Goal: Task Accomplishment & Management: Manage account settings

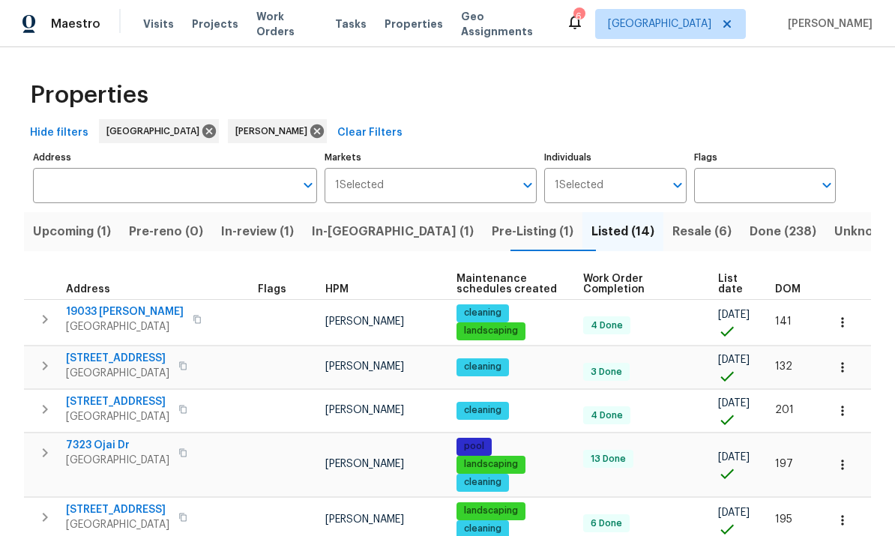
click at [657, 188] on input "Individuals" at bounding box center [633, 185] width 60 height 35
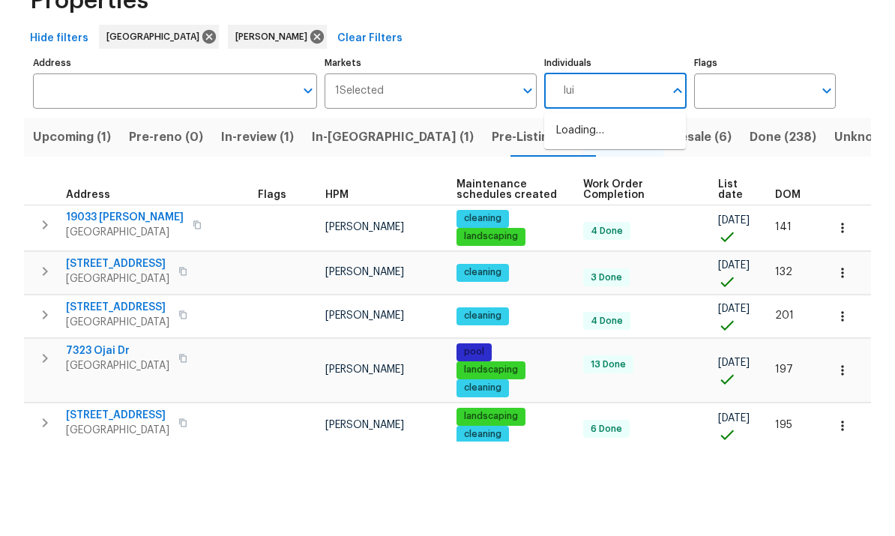
type input "luis"
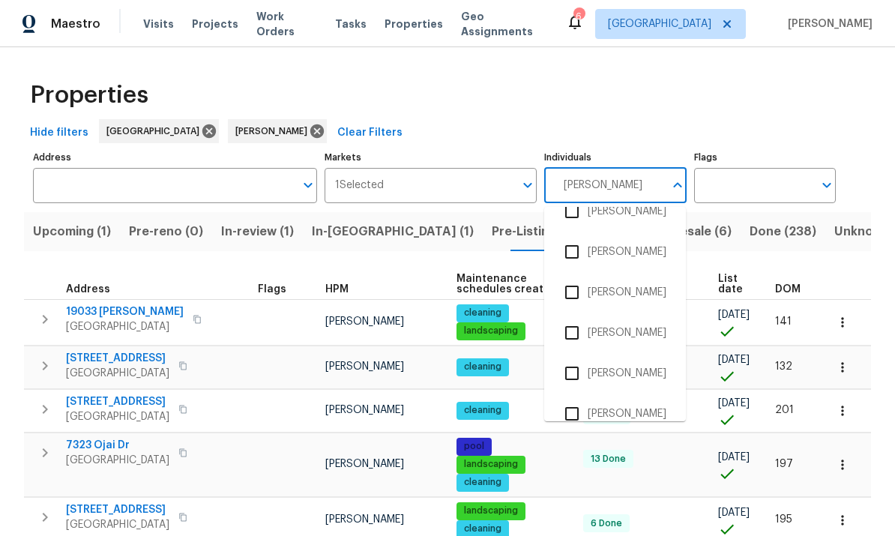
scroll to position [63, 0]
click at [572, 397] on input "checkbox" at bounding box center [571, 412] width 31 height 31
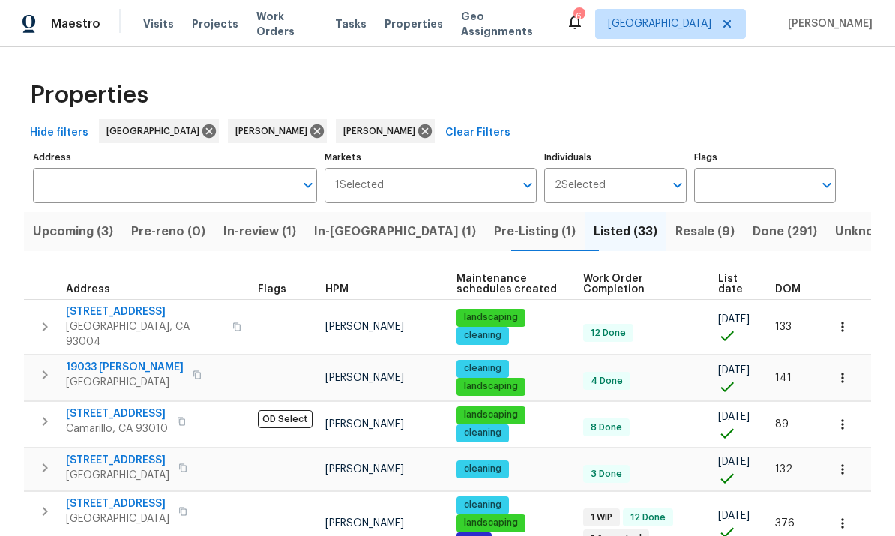
click at [624, 190] on input "Individuals" at bounding box center [634, 185] width 58 height 35
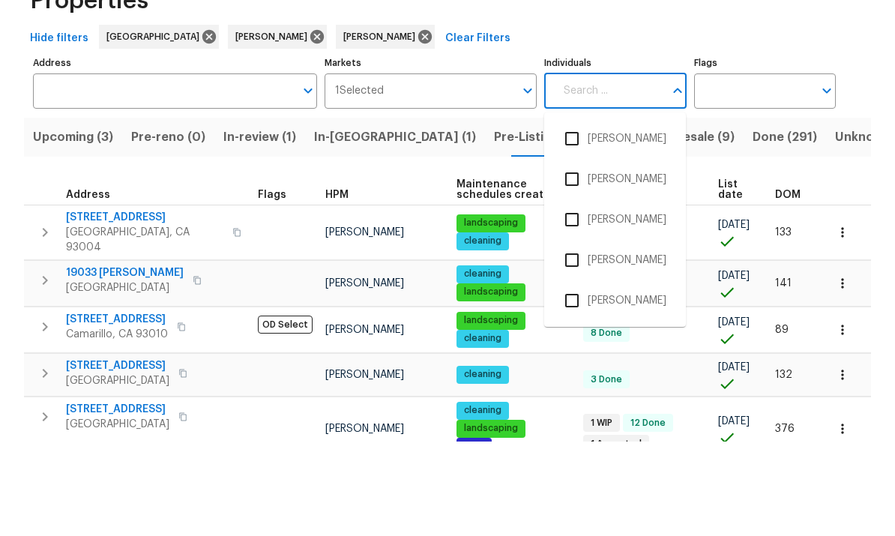
scroll to position [56, 0]
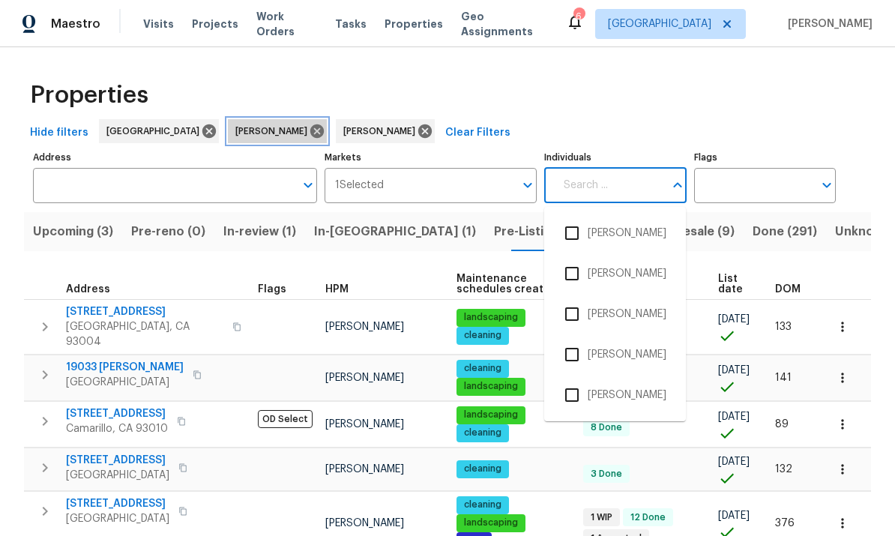
click at [309, 123] on icon at bounding box center [317, 131] width 16 height 16
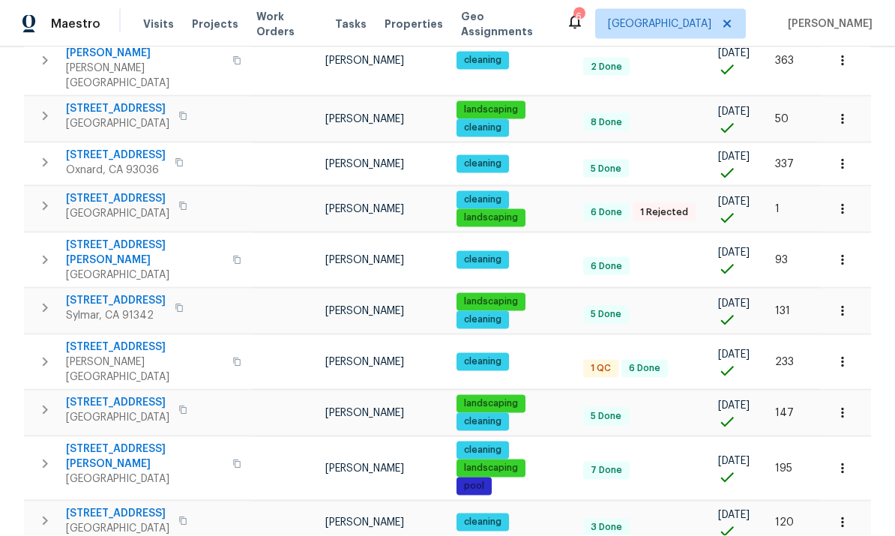
scroll to position [56, 0]
click at [151, 339] on span "11435 Tampa Ave Unit 92" at bounding box center [144, 346] width 157 height 15
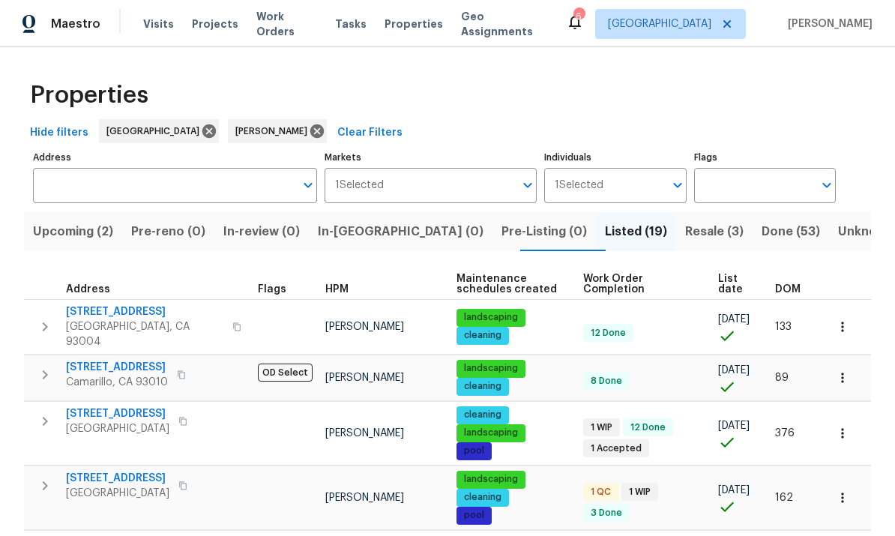
scroll to position [0, 0]
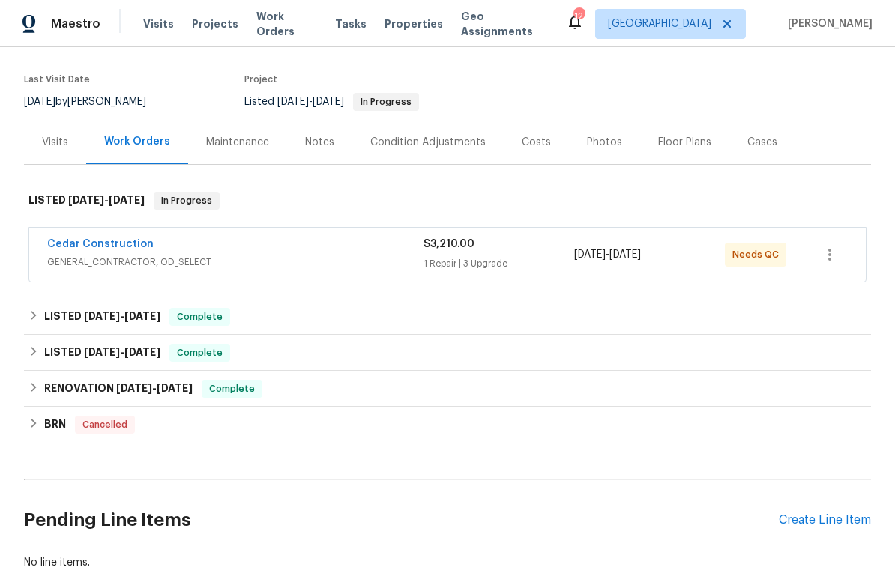
scroll to position [106, 0]
click at [832, 264] on icon "button" at bounding box center [829, 256] width 18 height 18
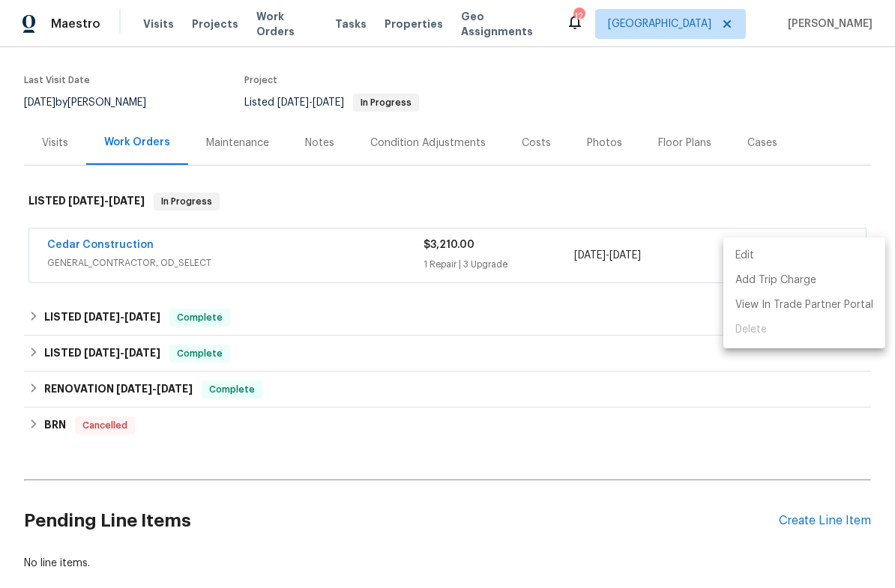
click at [813, 219] on div at bounding box center [447, 294] width 895 height 588
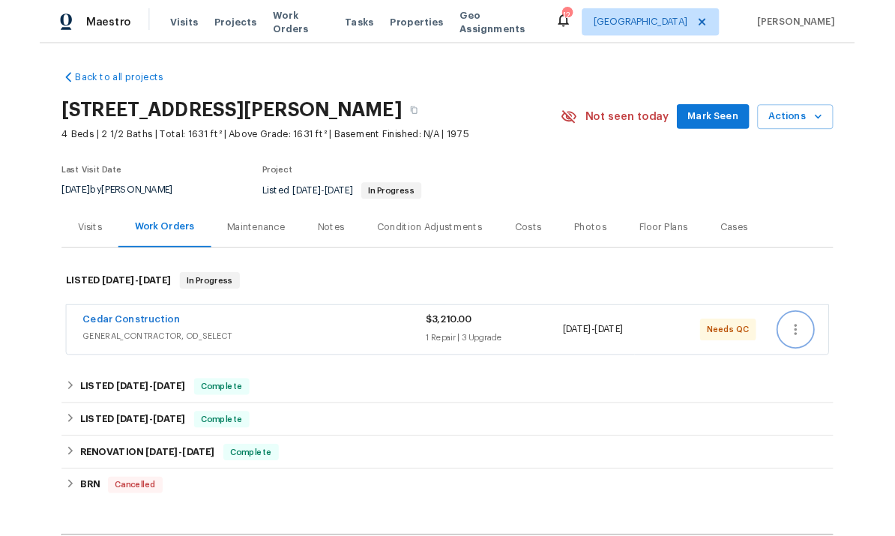
scroll to position [0, 0]
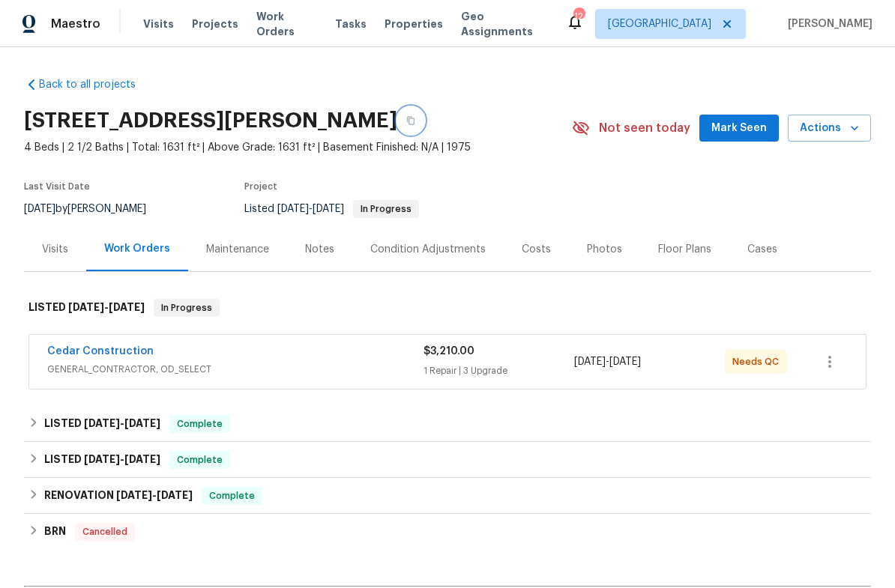
click at [415, 120] on icon "button" at bounding box center [410, 120] width 9 height 9
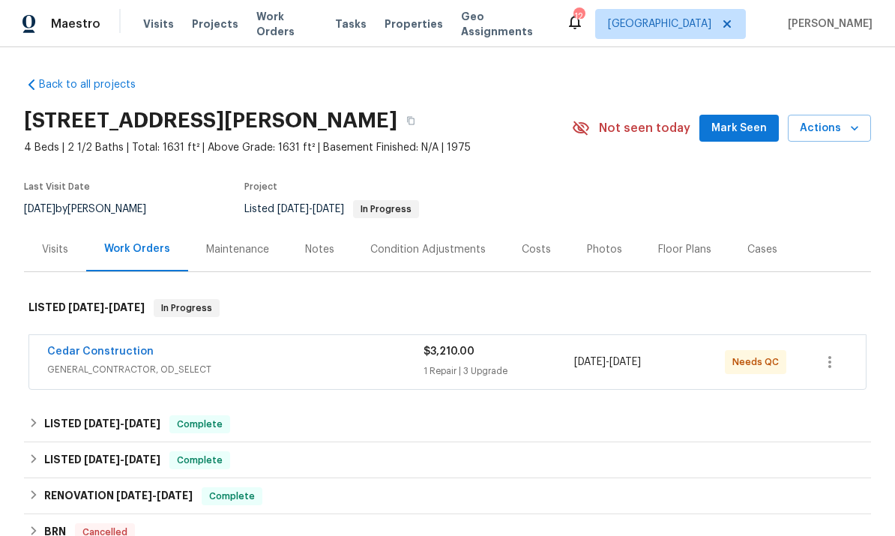
click at [130, 346] on link "Cedar Construction" at bounding box center [100, 351] width 106 height 10
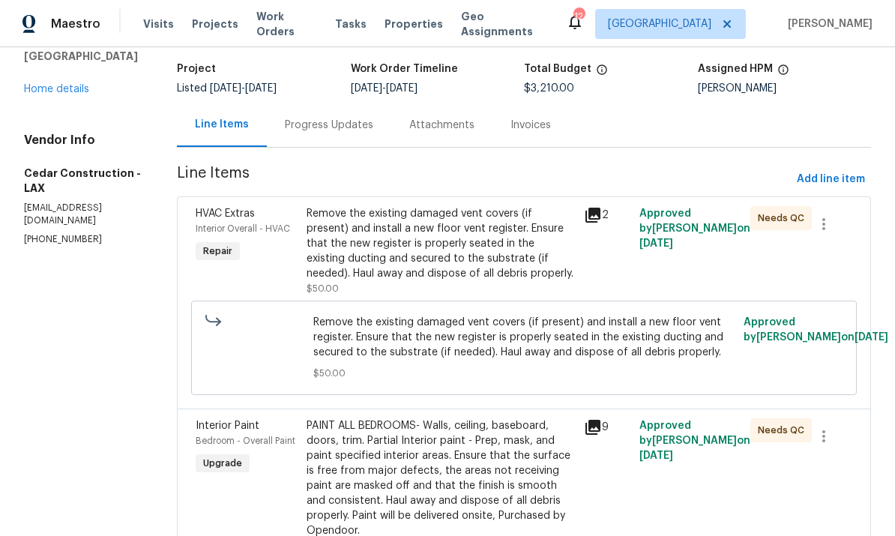
scroll to position [92, 0]
click at [600, 217] on icon at bounding box center [593, 214] width 18 height 18
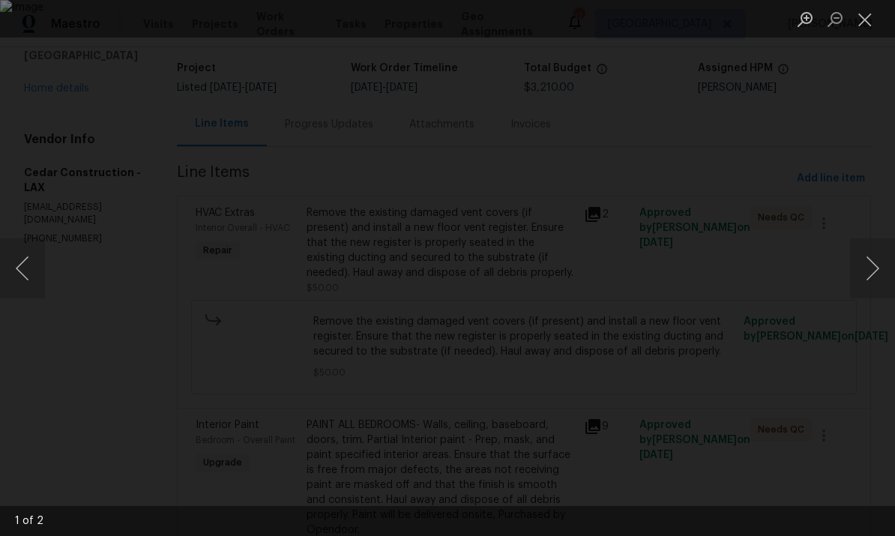
click at [861, 270] on button "Next image" at bounding box center [872, 268] width 45 height 60
click at [850, 272] on button "Next image" at bounding box center [872, 268] width 45 height 60
click at [862, 25] on button "Close lightbox" at bounding box center [865, 19] width 30 height 26
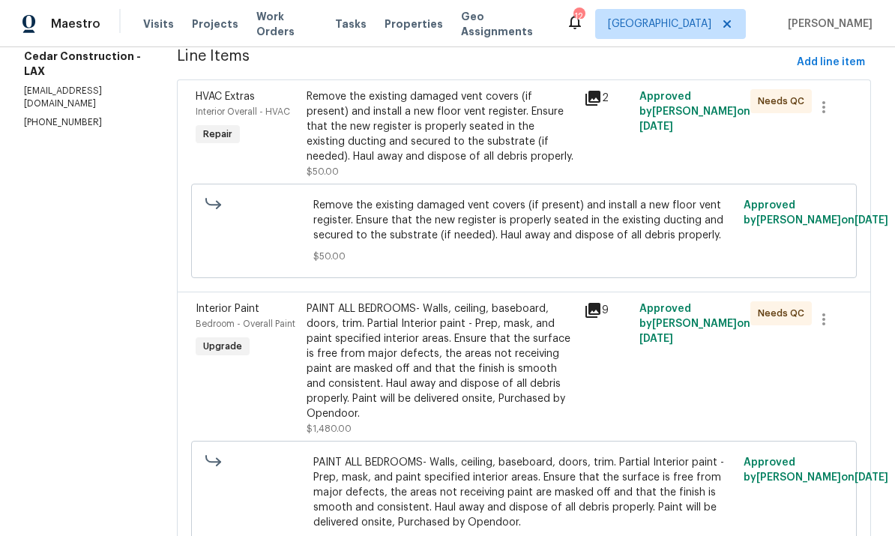
scroll to position [210, 0]
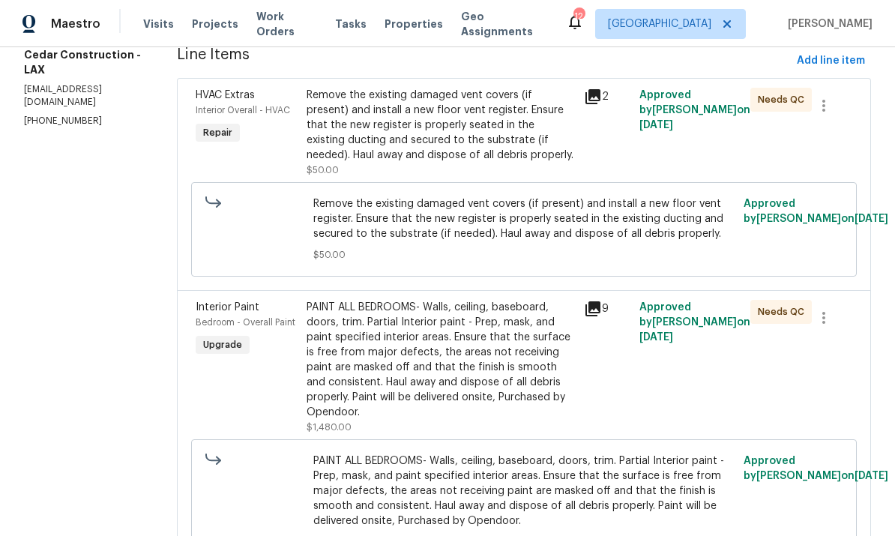
click at [600, 316] on icon at bounding box center [592, 308] width 15 height 15
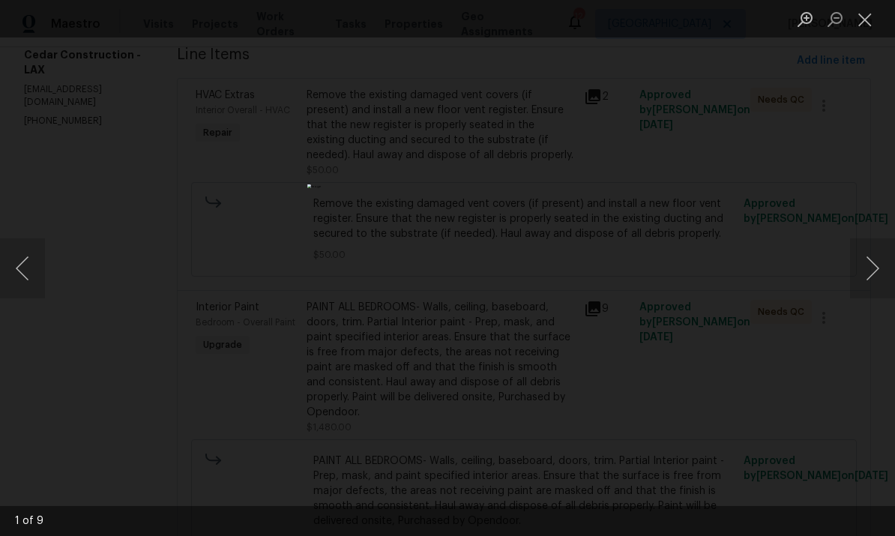
click at [867, 269] on button "Next image" at bounding box center [872, 268] width 45 height 60
click at [875, 263] on button "Next image" at bounding box center [872, 268] width 45 height 60
click at [874, 269] on button "Next image" at bounding box center [872, 268] width 45 height 60
click at [870, 268] on button "Next image" at bounding box center [872, 268] width 45 height 60
click at [864, 22] on button "Close lightbox" at bounding box center [865, 19] width 30 height 26
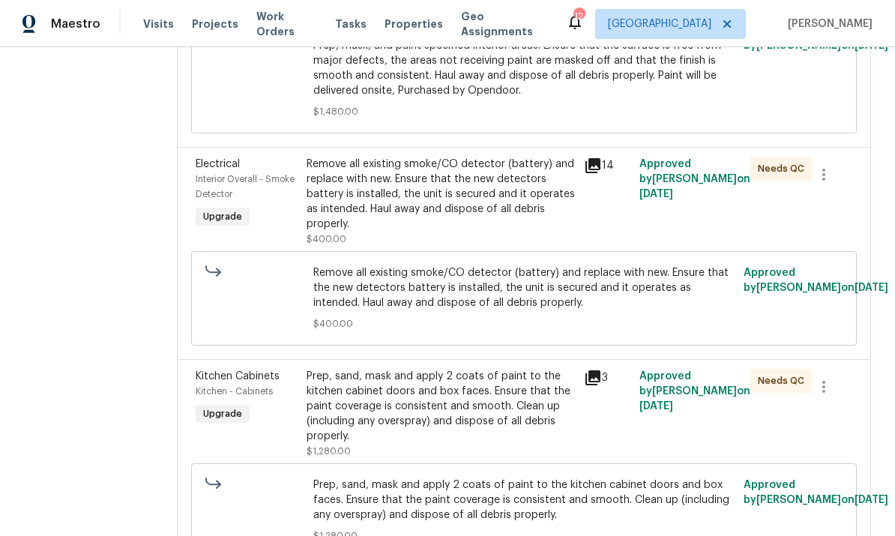
scroll to position [642, 0]
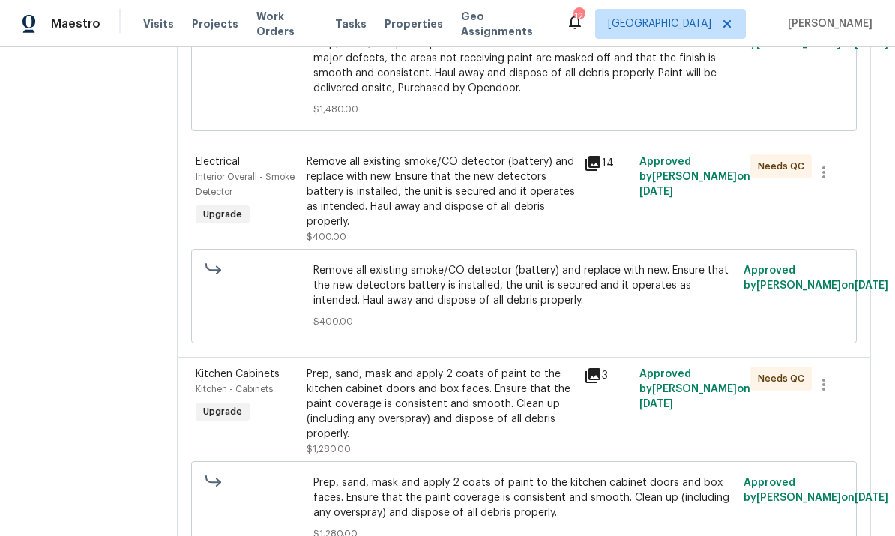
click at [602, 172] on icon at bounding box center [593, 163] width 18 height 18
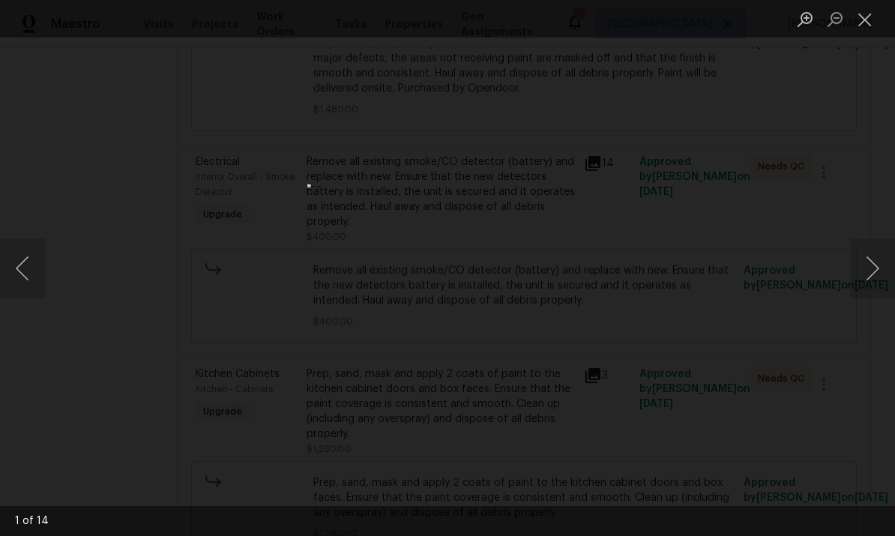
click at [865, 272] on button "Next image" at bounding box center [872, 268] width 45 height 60
click at [868, 268] on button "Next image" at bounding box center [872, 268] width 45 height 60
click at [866, 272] on button "Next image" at bounding box center [872, 268] width 45 height 60
click at [854, 23] on button "Close lightbox" at bounding box center [865, 19] width 30 height 26
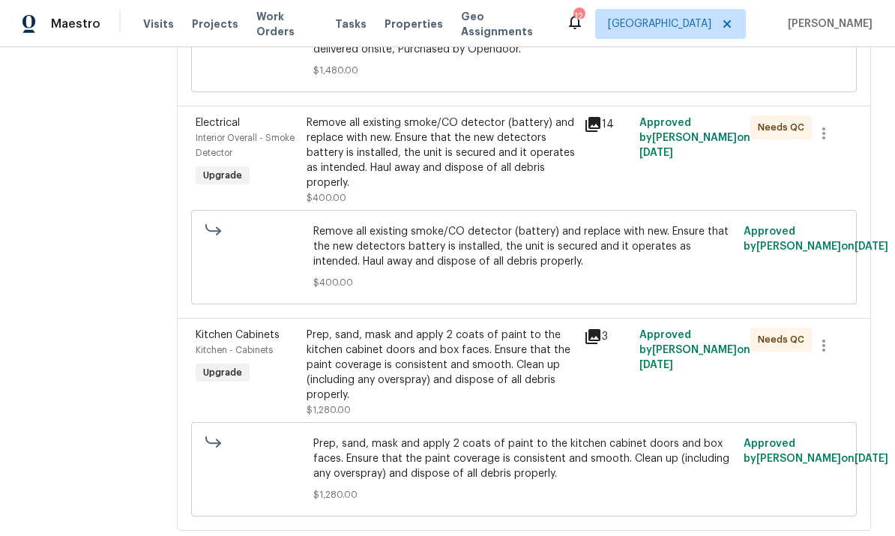
scroll to position [680, 0]
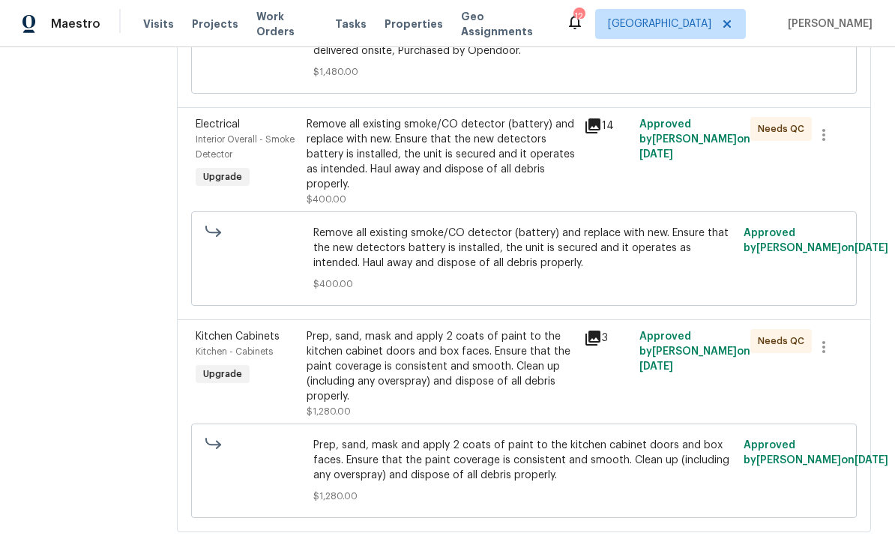
click at [602, 347] on icon at bounding box center [593, 338] width 18 height 18
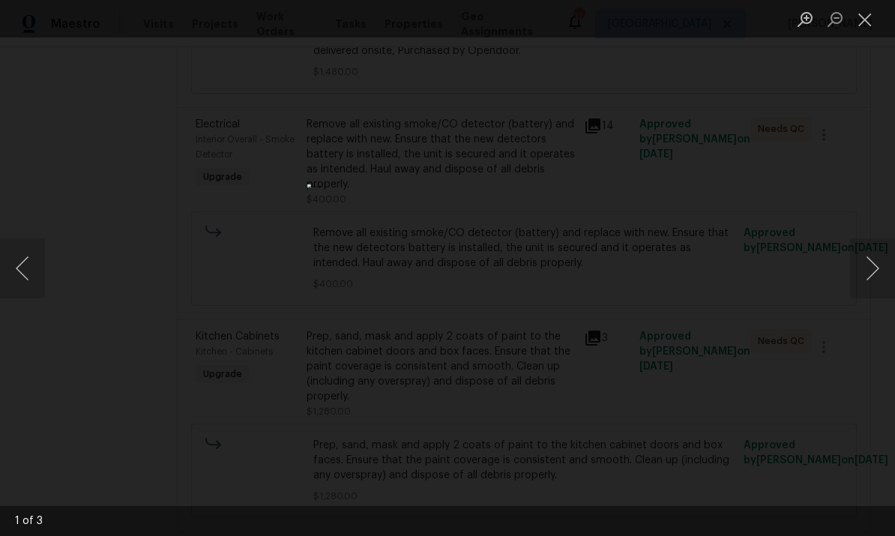
click at [872, 255] on button "Next image" at bounding box center [872, 268] width 45 height 60
click at [872, 267] on button "Next image" at bounding box center [872, 268] width 45 height 60
click at [882, 264] on button "Next image" at bounding box center [872, 268] width 45 height 60
click at [876, 263] on button "Next image" at bounding box center [872, 268] width 45 height 60
click at [869, 264] on button "Next image" at bounding box center [872, 268] width 45 height 60
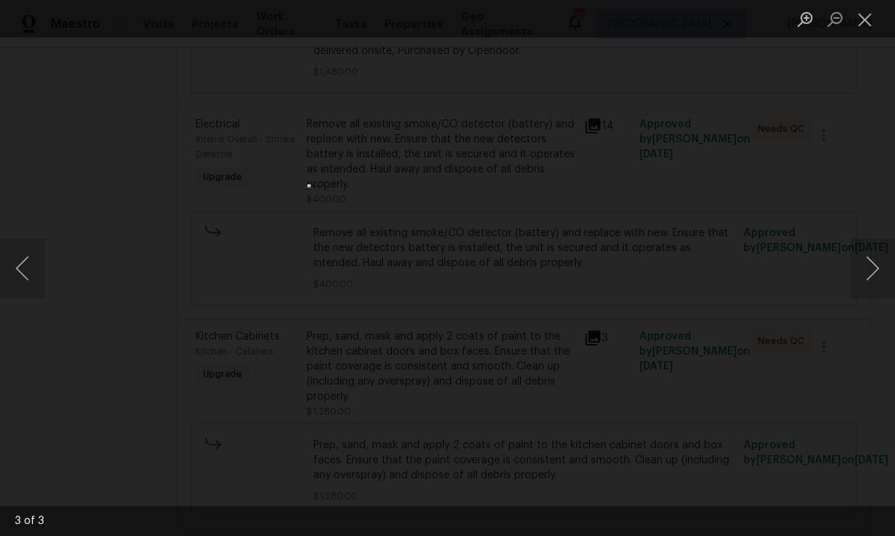
click at [885, 264] on button "Next image" at bounding box center [872, 268] width 45 height 60
click at [875, 266] on button "Next image" at bounding box center [872, 268] width 45 height 60
click at [877, 264] on button "Next image" at bounding box center [872, 268] width 45 height 60
click at [879, 269] on button "Next image" at bounding box center [872, 268] width 45 height 60
click at [877, 267] on button "Next image" at bounding box center [872, 268] width 45 height 60
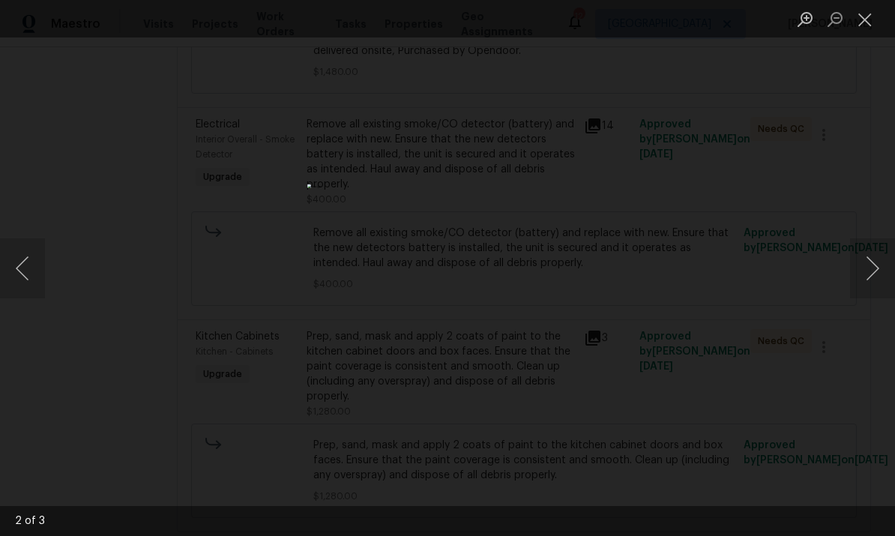
click at [870, 16] on button "Close lightbox" at bounding box center [865, 19] width 30 height 26
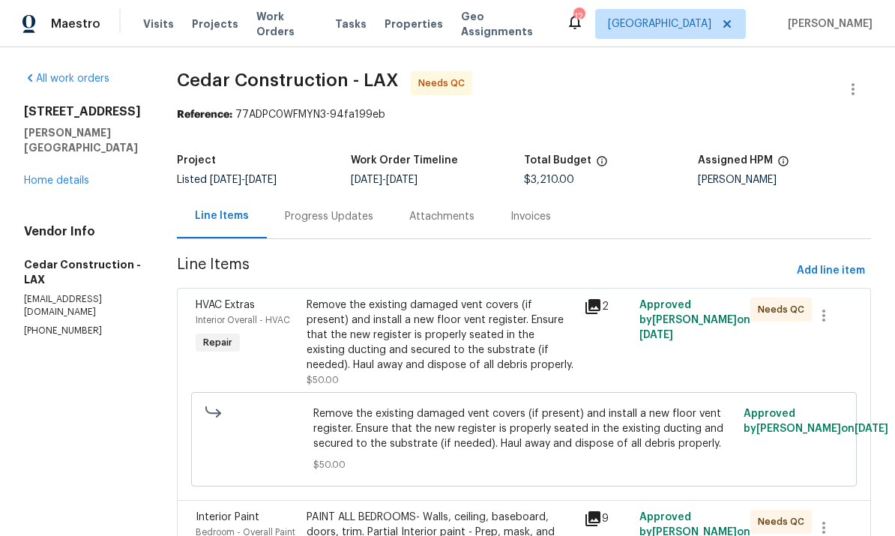
scroll to position [0, 0]
click at [526, 333] on div "Remove the existing damaged vent covers (if present) and install a new floor ve…" at bounding box center [440, 334] width 268 height 75
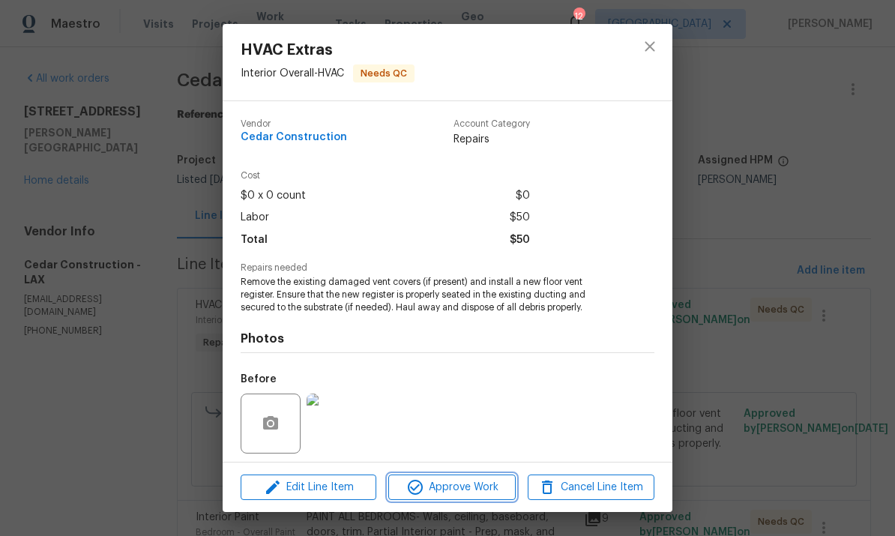
click at [481, 488] on span "Approve Work" at bounding box center [452, 487] width 118 height 19
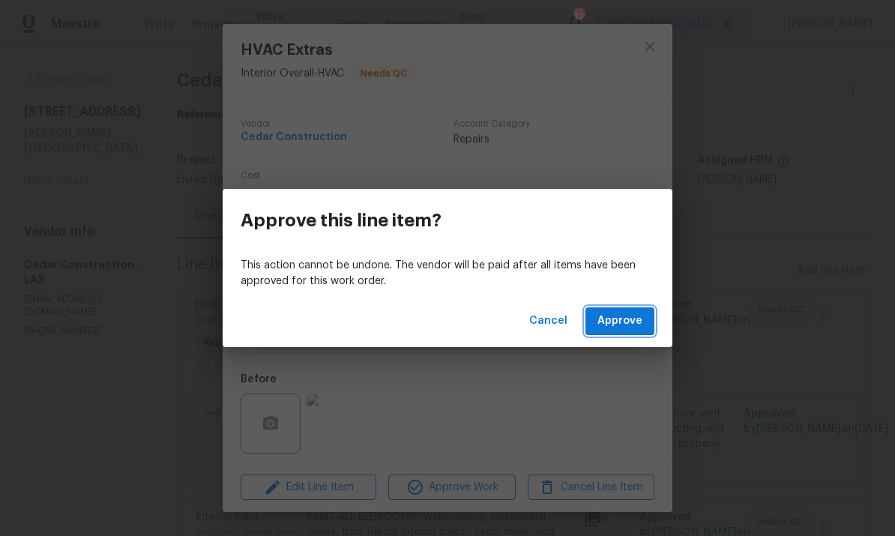
click at [630, 322] on span "Approve" at bounding box center [619, 321] width 45 height 19
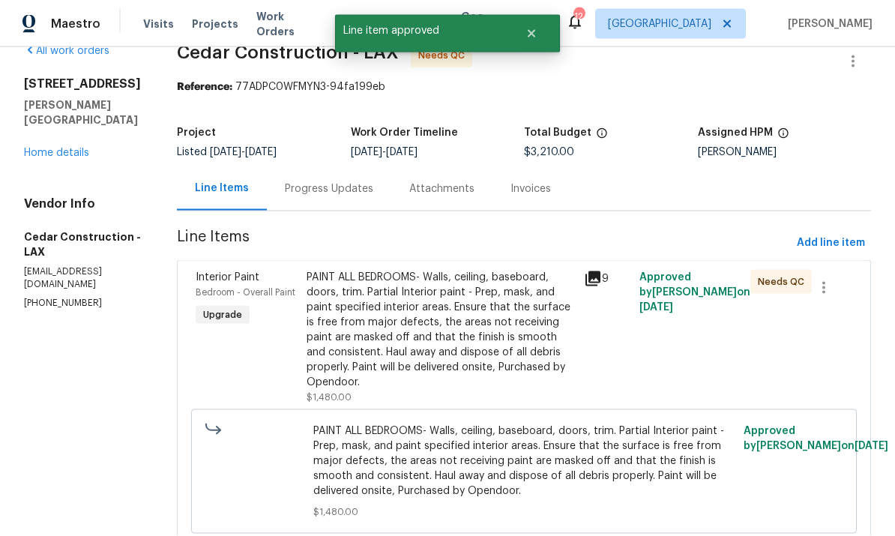
scroll to position [29, 0]
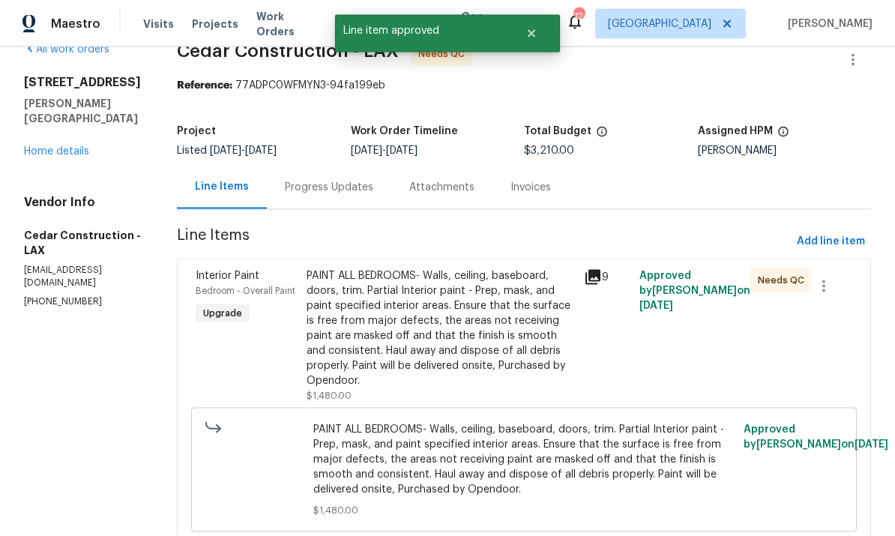
click at [557, 293] on div "PAINT ALL BEDROOMS- Walls, ceiling, baseboard, doors, trim. Partial Interior pa…" at bounding box center [440, 328] width 268 height 120
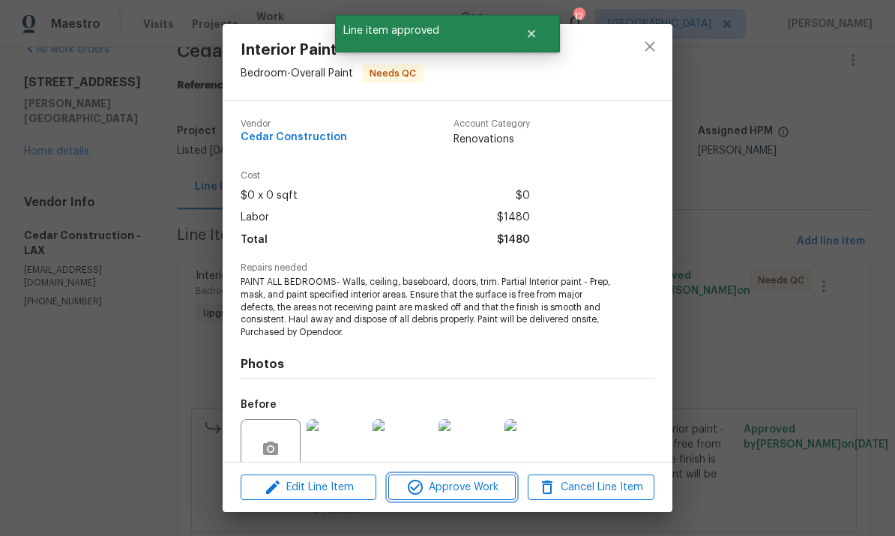
click at [483, 486] on span "Approve Work" at bounding box center [452, 487] width 118 height 19
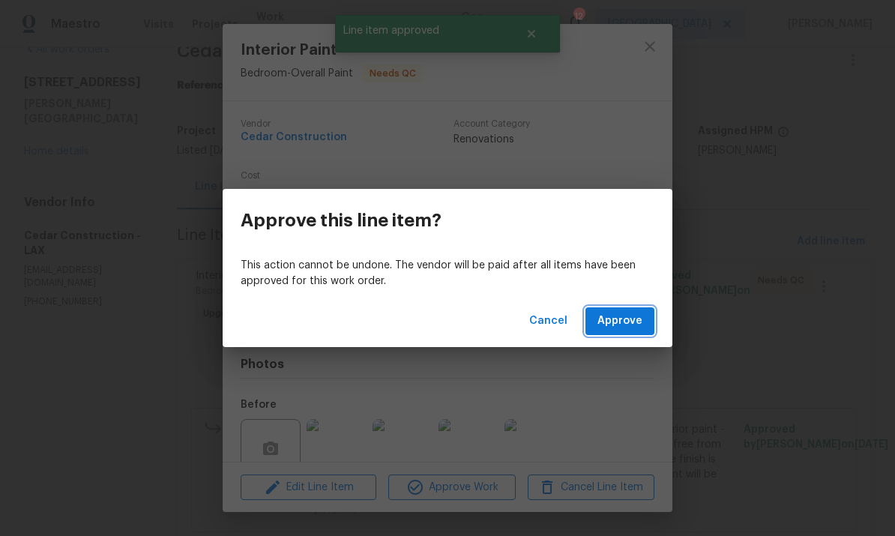
click at [627, 327] on span "Approve" at bounding box center [619, 321] width 45 height 19
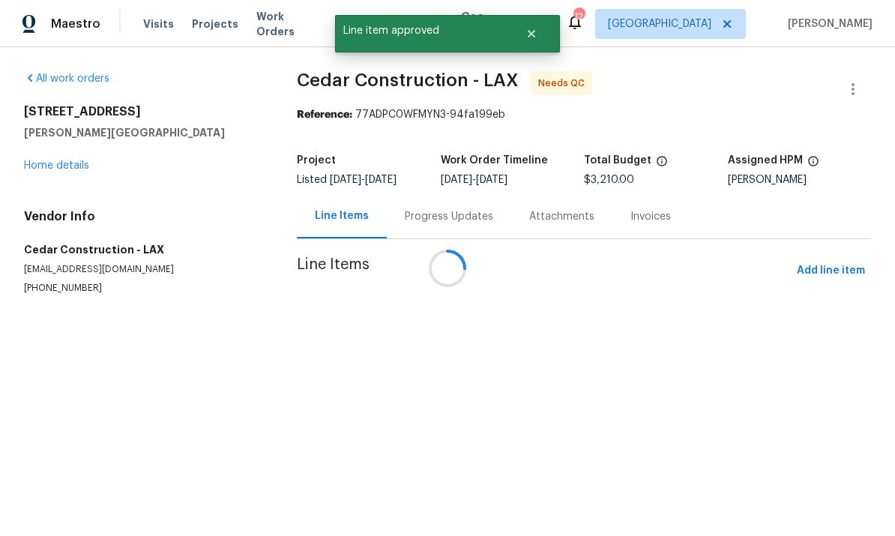
scroll to position [0, 0]
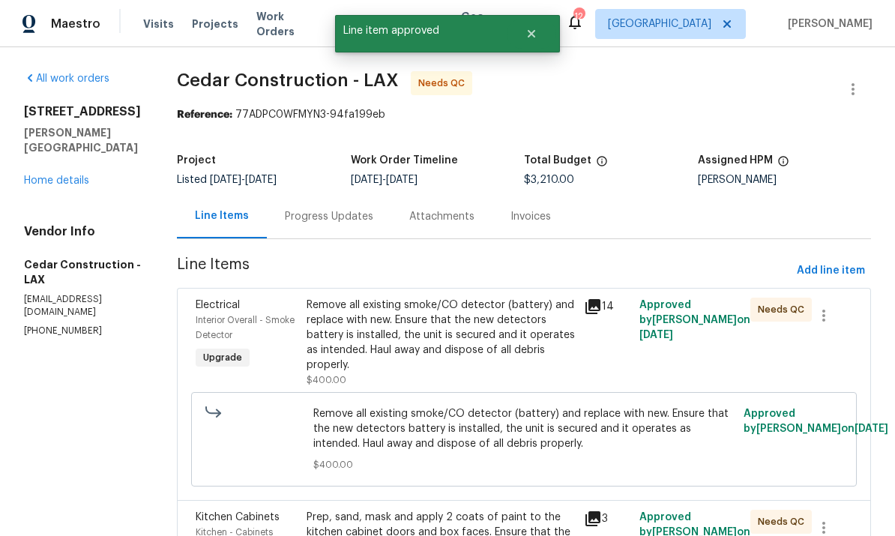
click at [559, 336] on div "Remove all existing smoke/CO detector (battery) and replace with new. Ensure th…" at bounding box center [440, 334] width 268 height 75
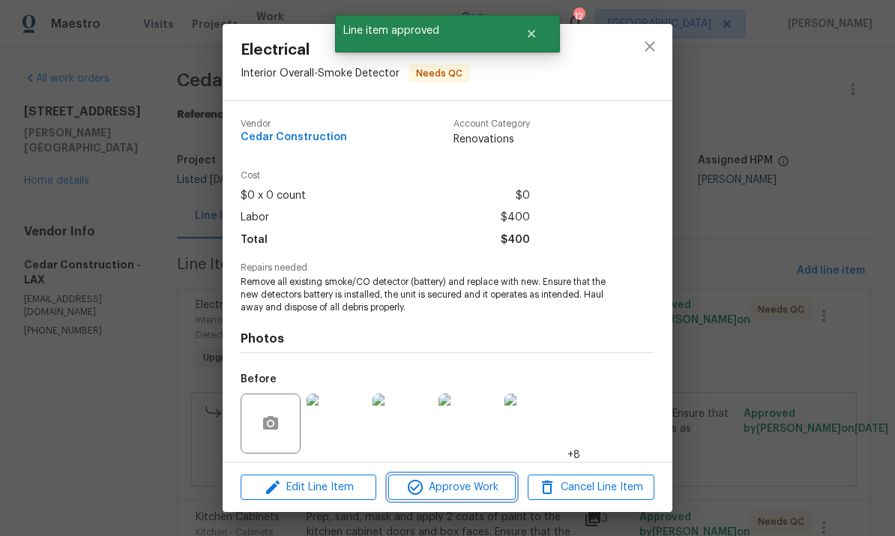
click at [486, 494] on span "Approve Work" at bounding box center [452, 487] width 118 height 19
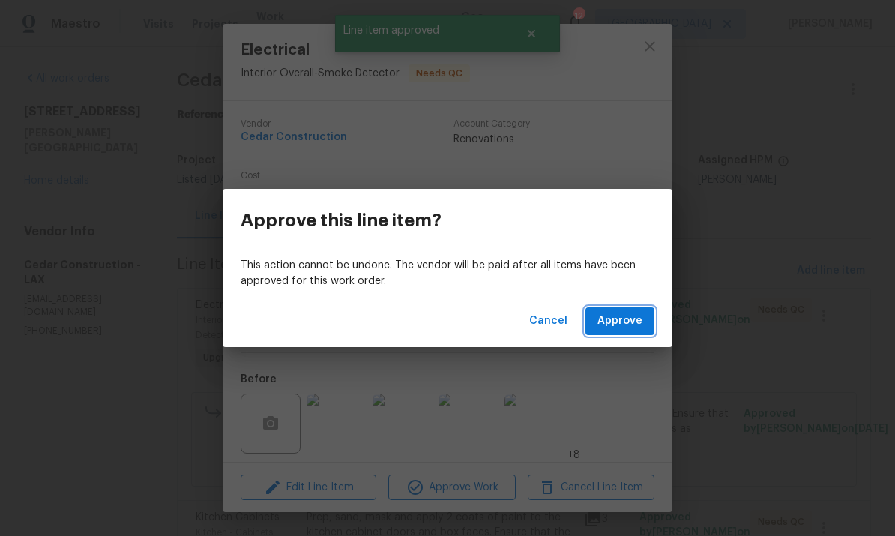
click at [633, 324] on span "Approve" at bounding box center [619, 321] width 45 height 19
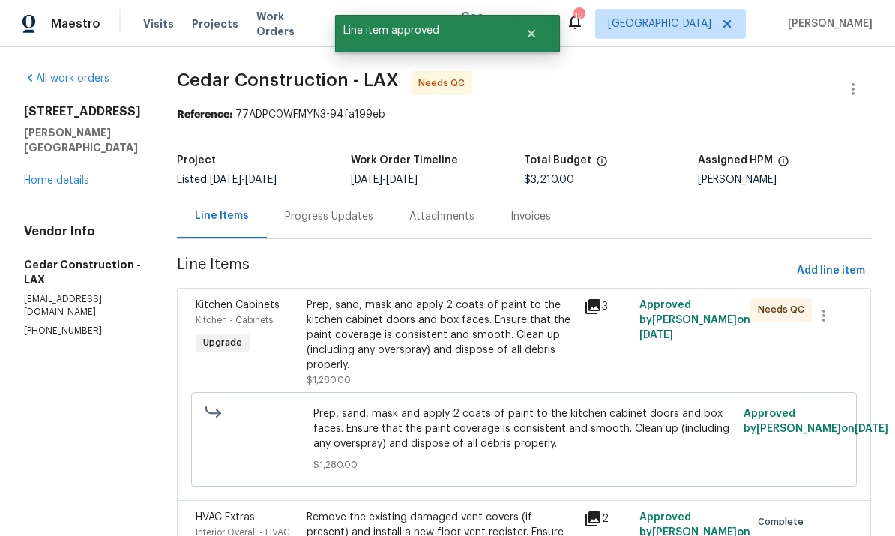
click at [540, 336] on div "Prep, sand, mask and apply 2 coats of paint to the kitchen cabinet doors and bo…" at bounding box center [440, 334] width 268 height 75
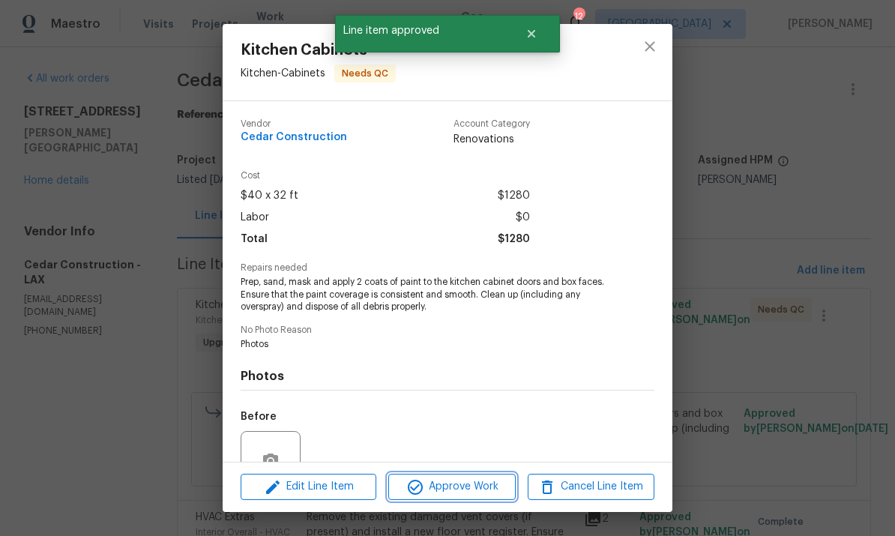
click at [484, 489] on span "Approve Work" at bounding box center [452, 486] width 118 height 19
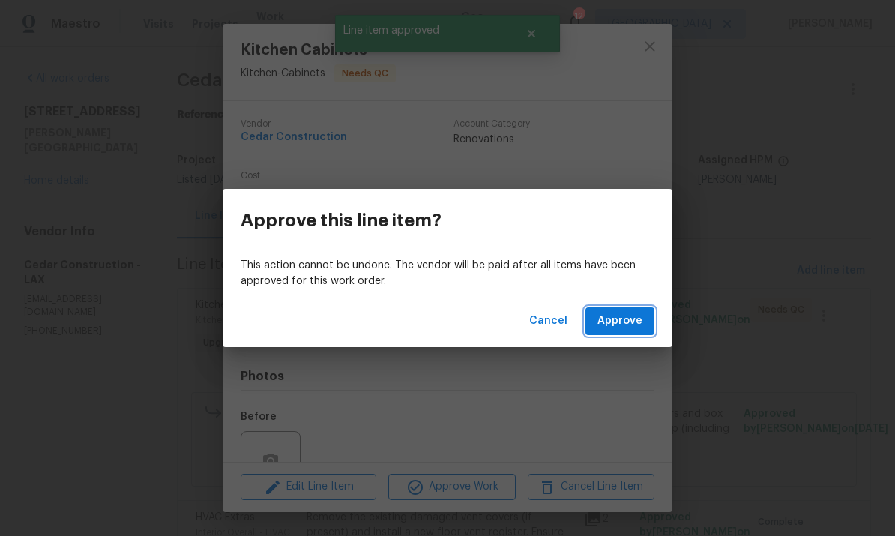
click at [635, 322] on span "Approve" at bounding box center [619, 321] width 45 height 19
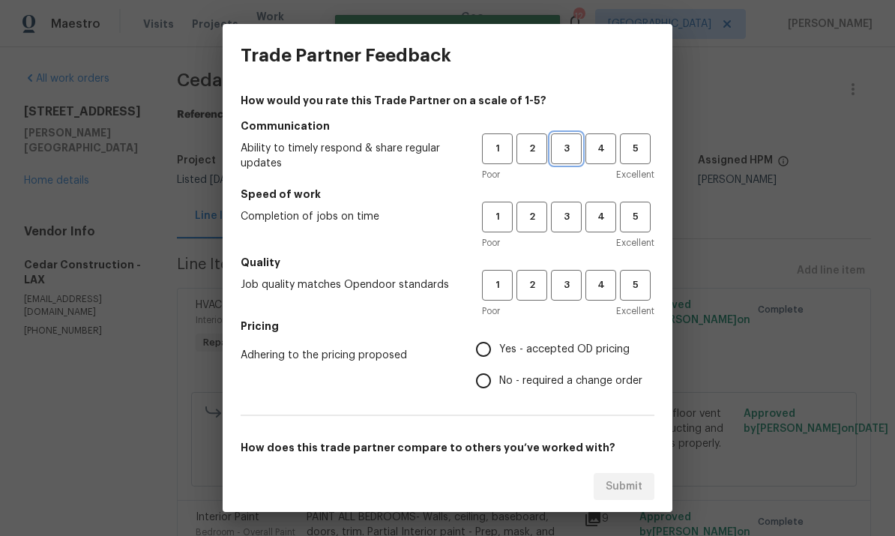
click at [562, 156] on span "3" at bounding box center [566, 148] width 28 height 17
click at [568, 211] on span "3" at bounding box center [566, 216] width 28 height 17
click at [566, 279] on span "3" at bounding box center [566, 284] width 28 height 17
click at [490, 345] on input "Yes - accepted OD pricing" at bounding box center [483, 348] width 31 height 31
radio input "true"
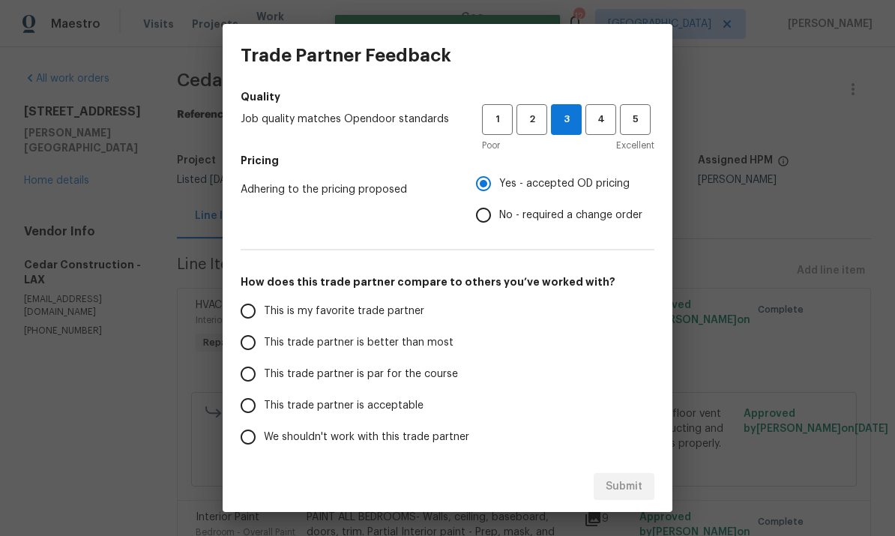
scroll to position [173, 0]
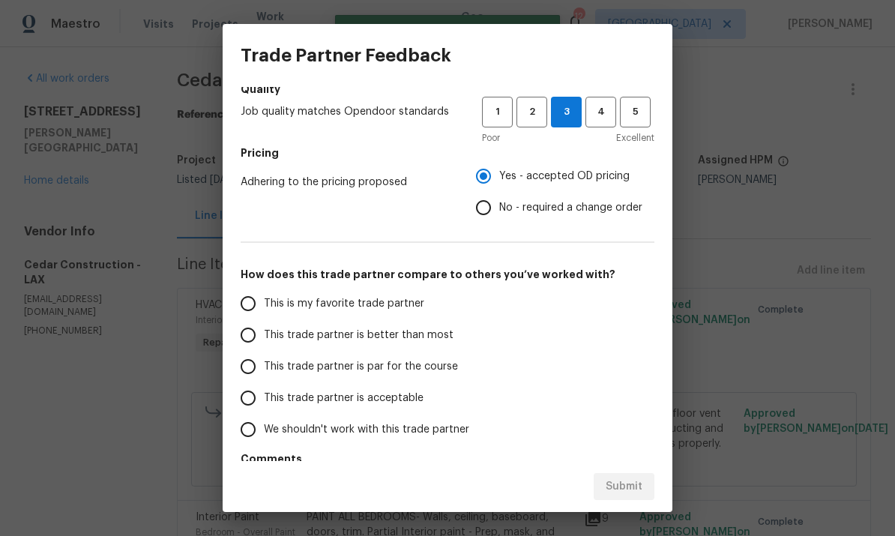
click at [249, 361] on input "This trade partner is par for the course" at bounding box center [247, 366] width 31 height 31
click at [626, 486] on span "Submit" at bounding box center [623, 486] width 37 height 19
radio input "true"
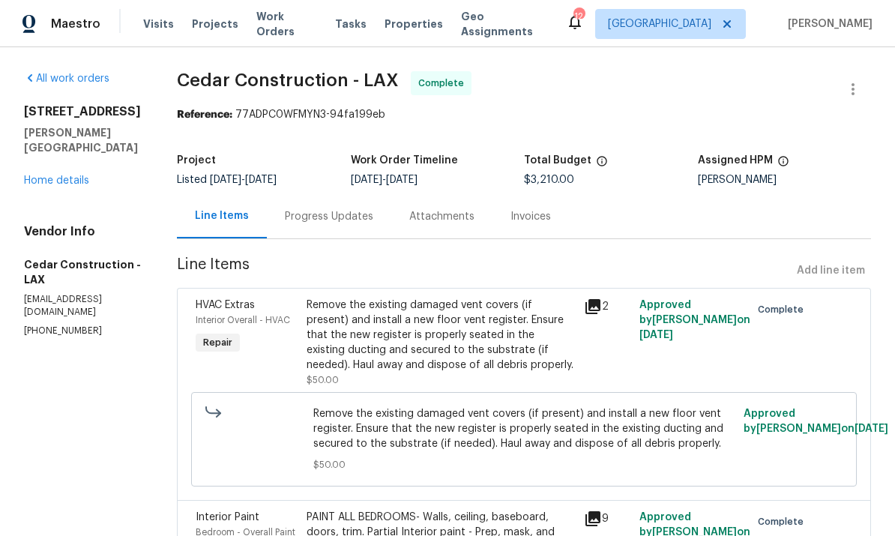
click at [76, 184] on link "Home details" at bounding box center [56, 180] width 65 height 10
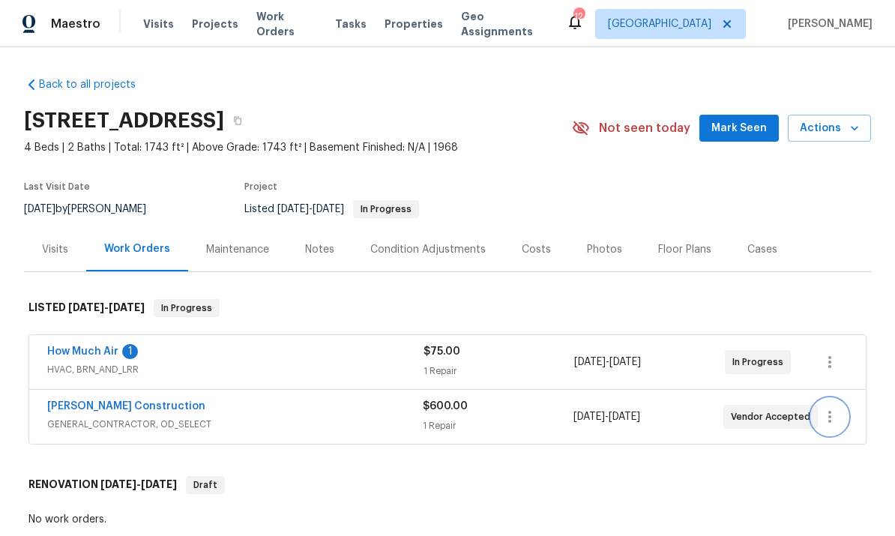
click at [831, 411] on icon "button" at bounding box center [829, 417] width 18 height 18
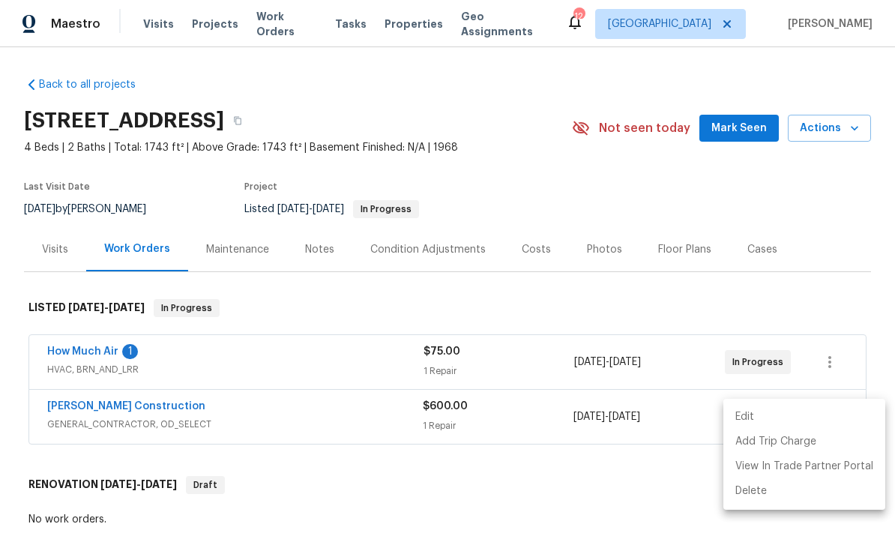
click at [762, 417] on li "Edit" at bounding box center [804, 417] width 162 height 25
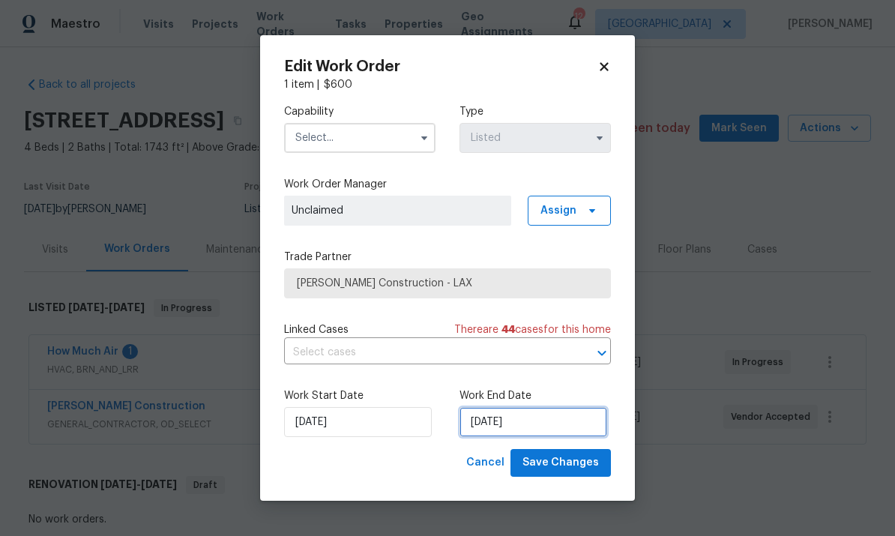
click at [547, 416] on input "[DATE]" at bounding box center [533, 422] width 148 height 30
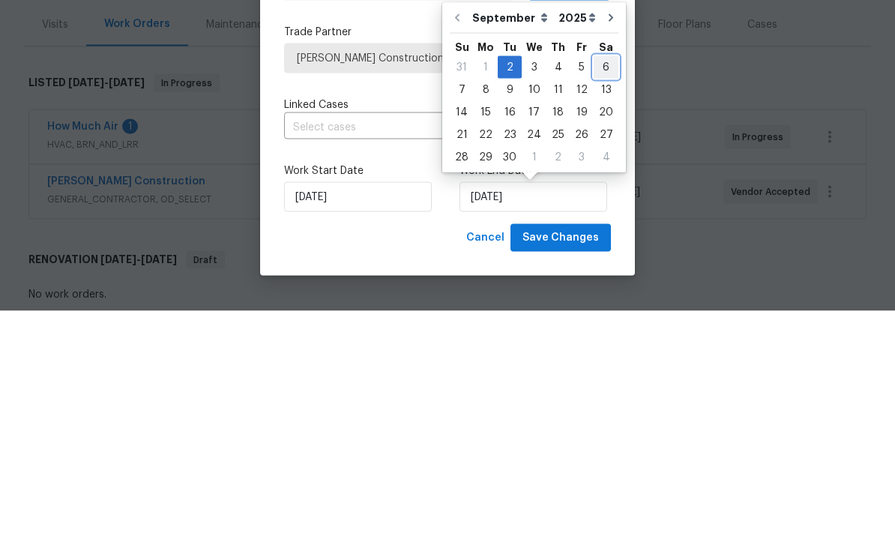
click at [600, 282] on div "6" at bounding box center [605, 292] width 25 height 21
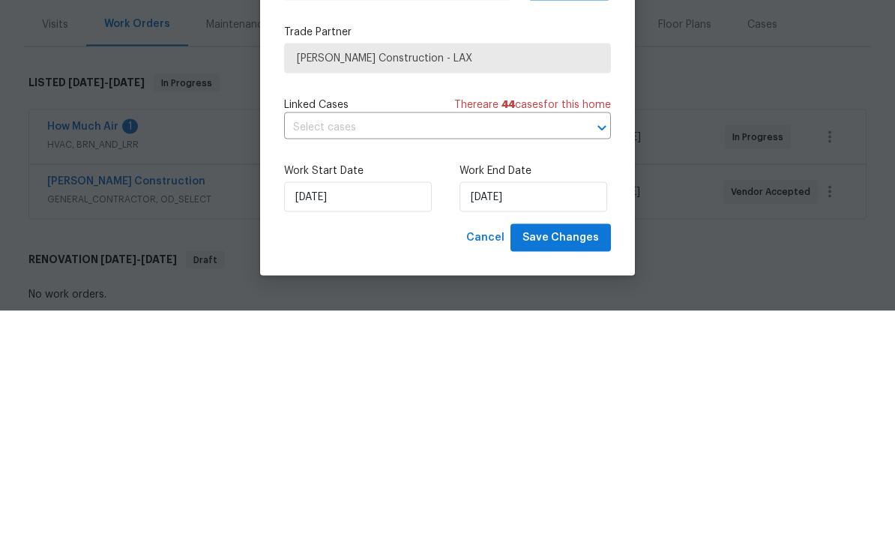
type input "[DATE]"
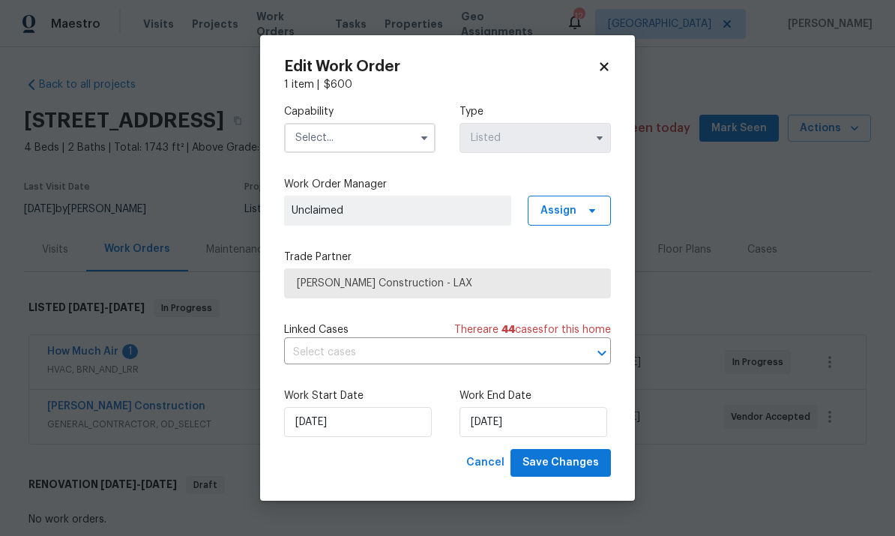
click at [384, 142] on input "text" at bounding box center [359, 138] width 151 height 30
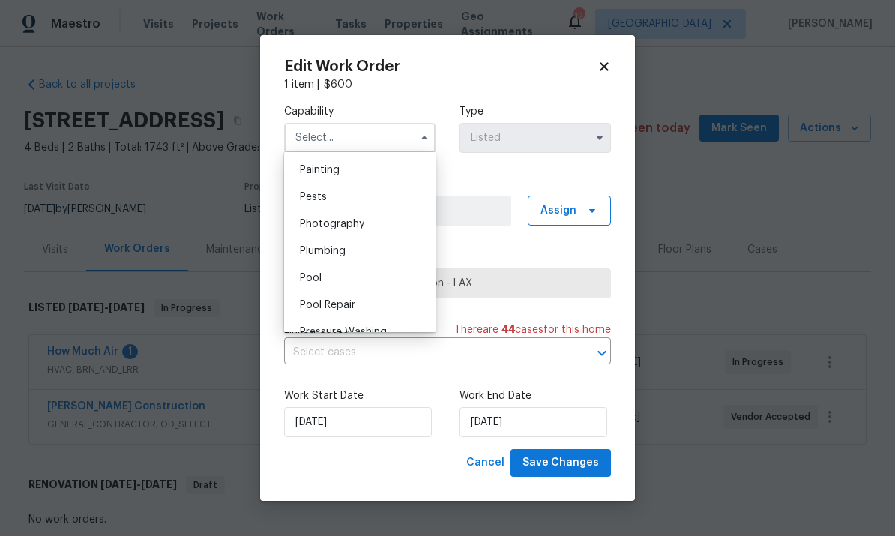
scroll to position [1262, 0]
click at [339, 270] on div "Pool" at bounding box center [360, 273] width 144 height 27
type input "Pool"
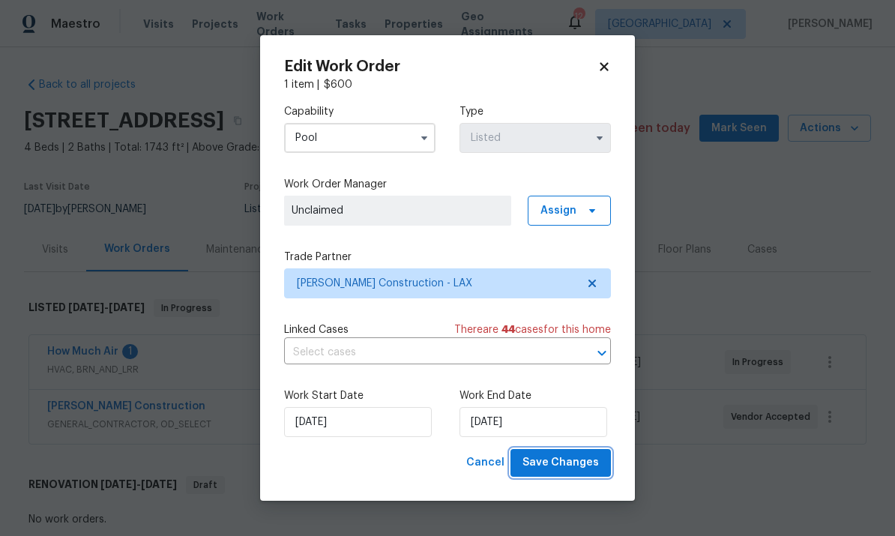
click at [575, 467] on span "Save Changes" at bounding box center [560, 462] width 76 height 19
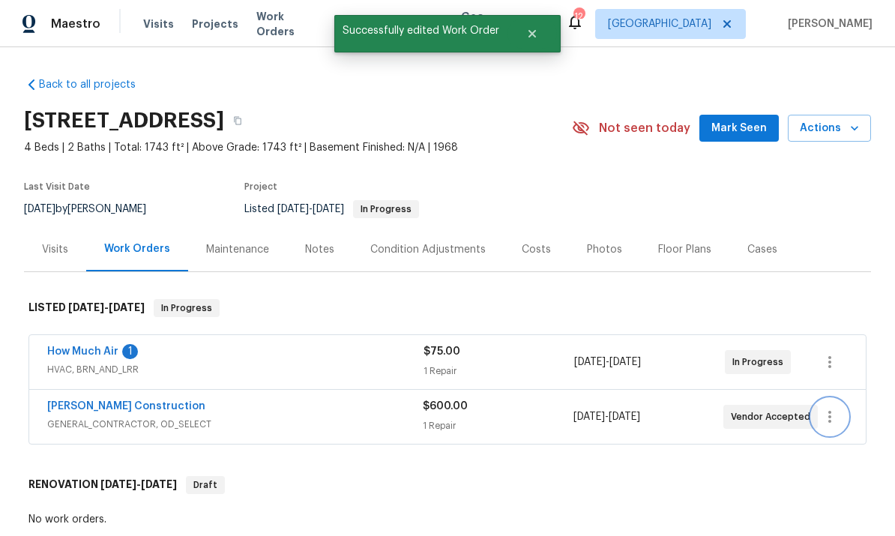
click at [829, 411] on icon "button" at bounding box center [829, 417] width 3 height 12
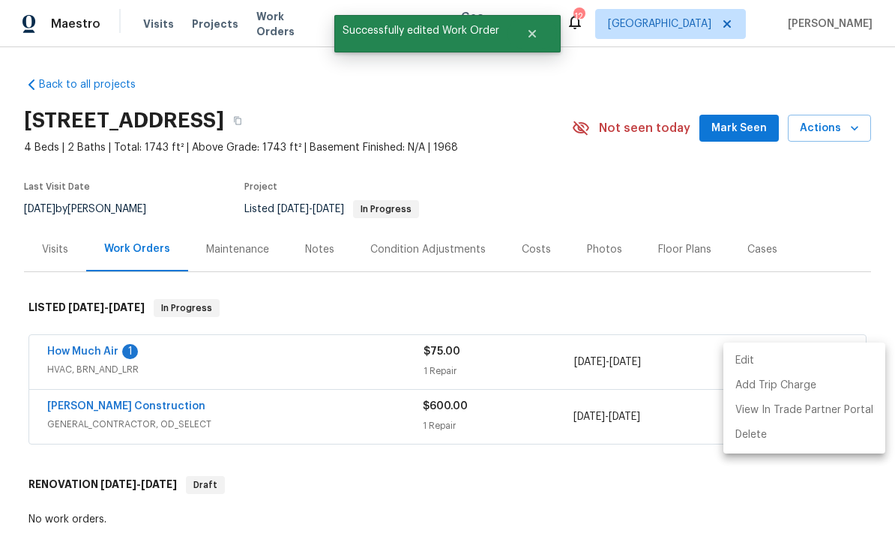
click at [759, 359] on li "Edit" at bounding box center [804, 360] width 162 height 25
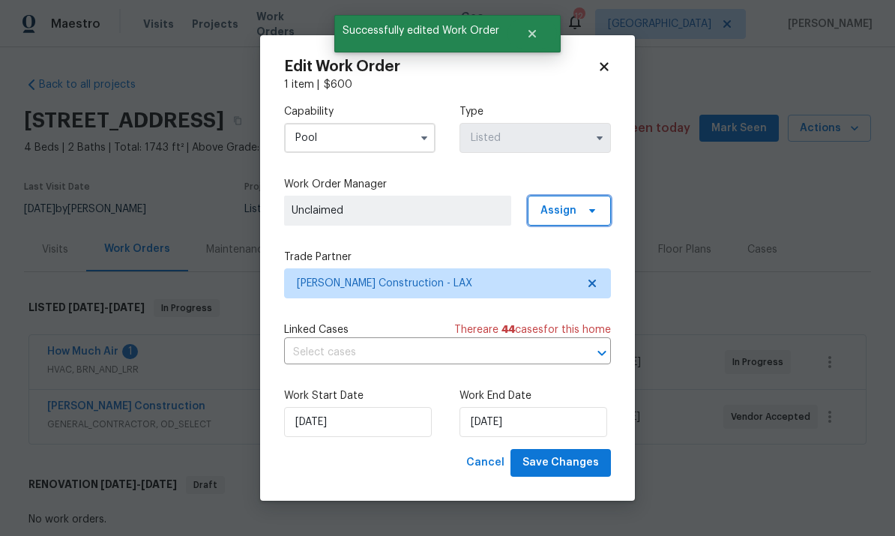
click at [555, 204] on span "Assign" at bounding box center [558, 210] width 36 height 15
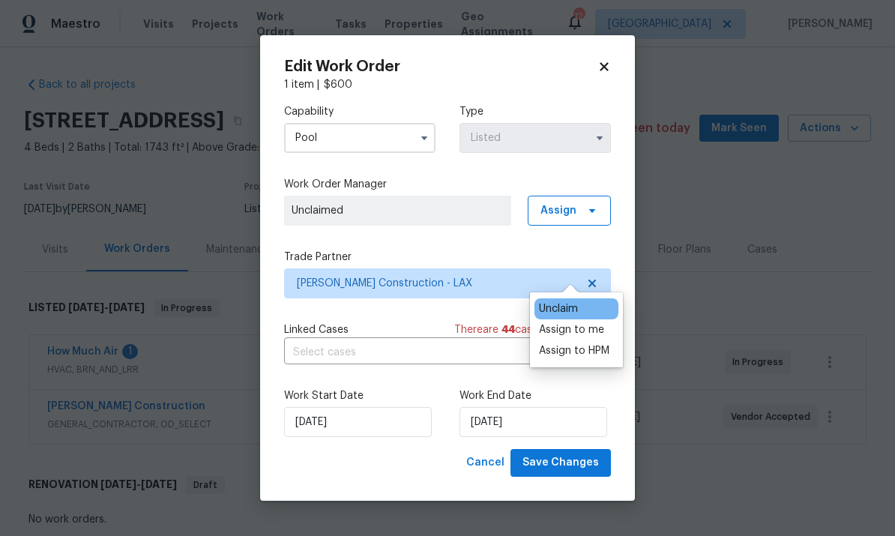
click at [584, 322] on div "Assign to me" at bounding box center [571, 329] width 65 height 15
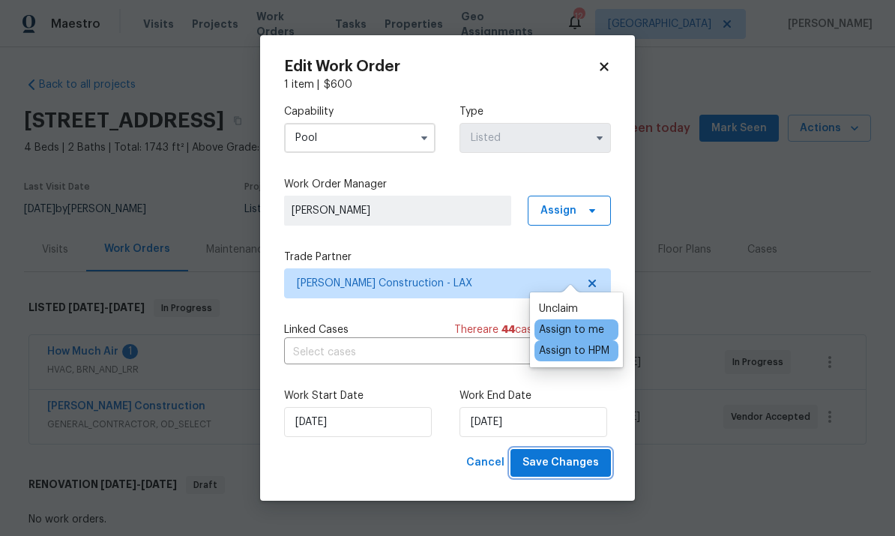
click at [577, 470] on span "Save Changes" at bounding box center [560, 462] width 76 height 19
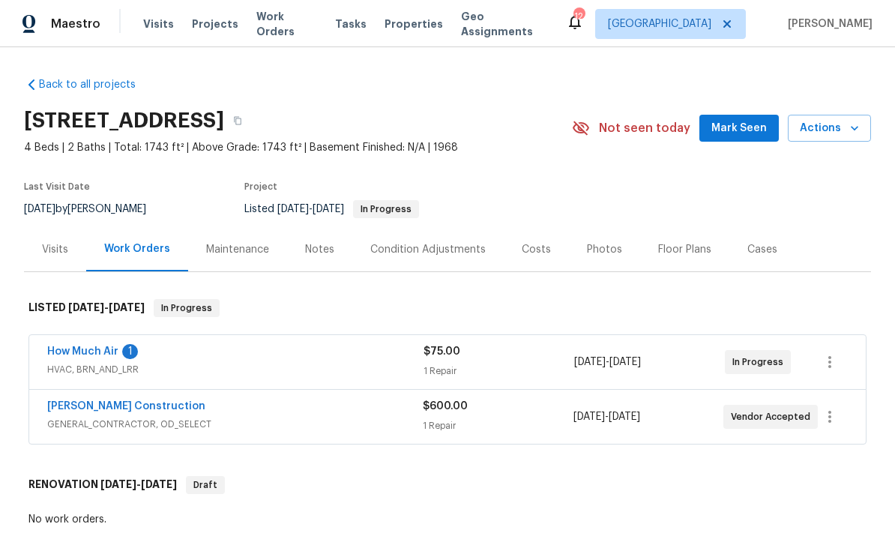
click at [88, 346] on link "How Much Air" at bounding box center [82, 351] width 71 height 10
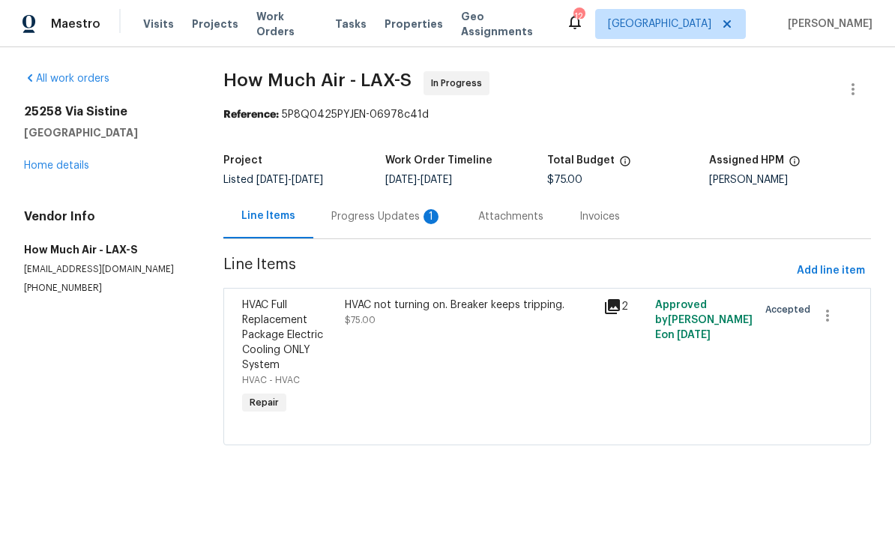
click at [395, 207] on div "Progress Updates 1" at bounding box center [386, 216] width 147 height 44
